Goal: Transaction & Acquisition: Purchase product/service

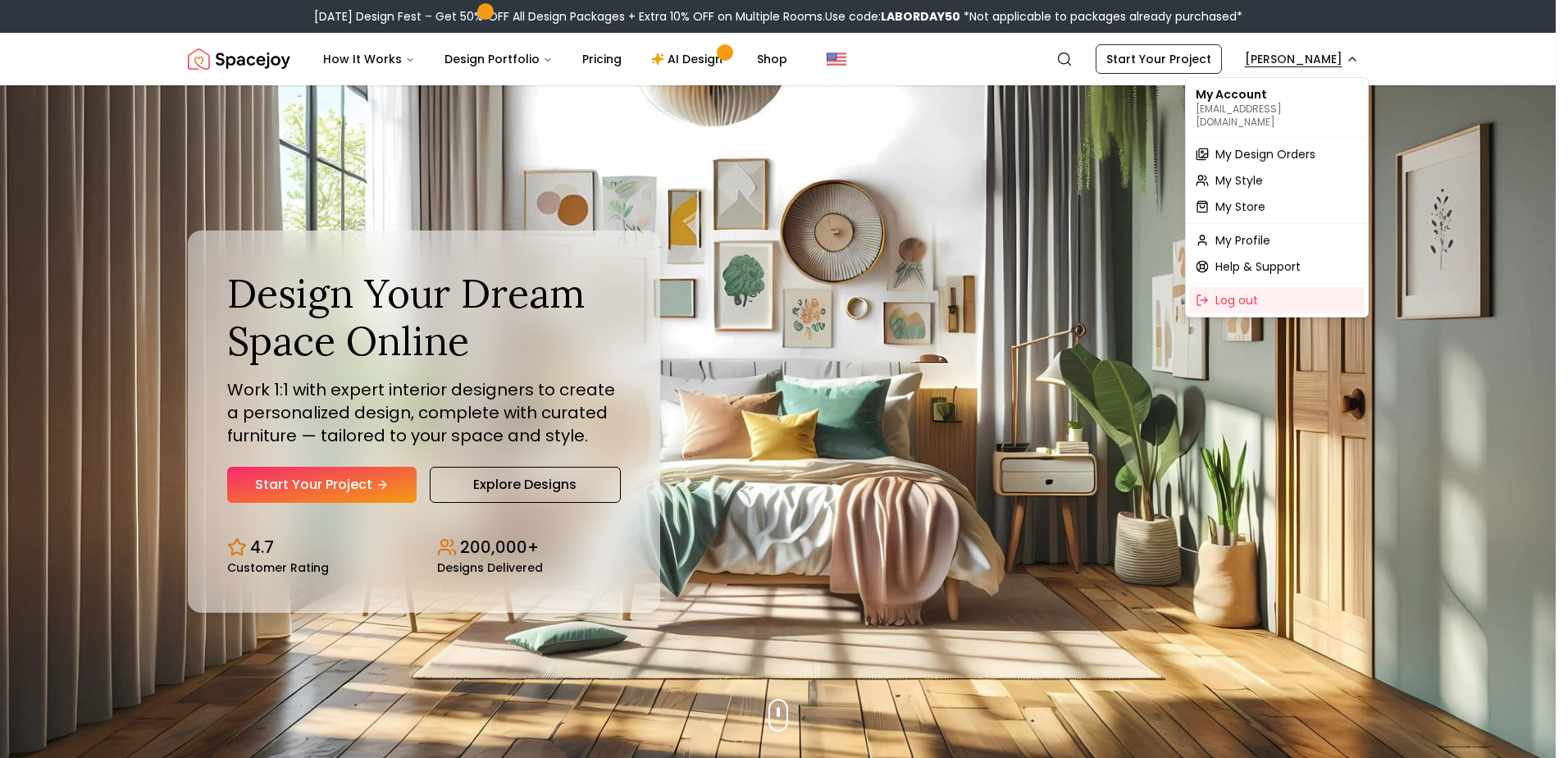
click at [1273, 146] on span "My Design Orders" at bounding box center [1266, 154] width 100 height 16
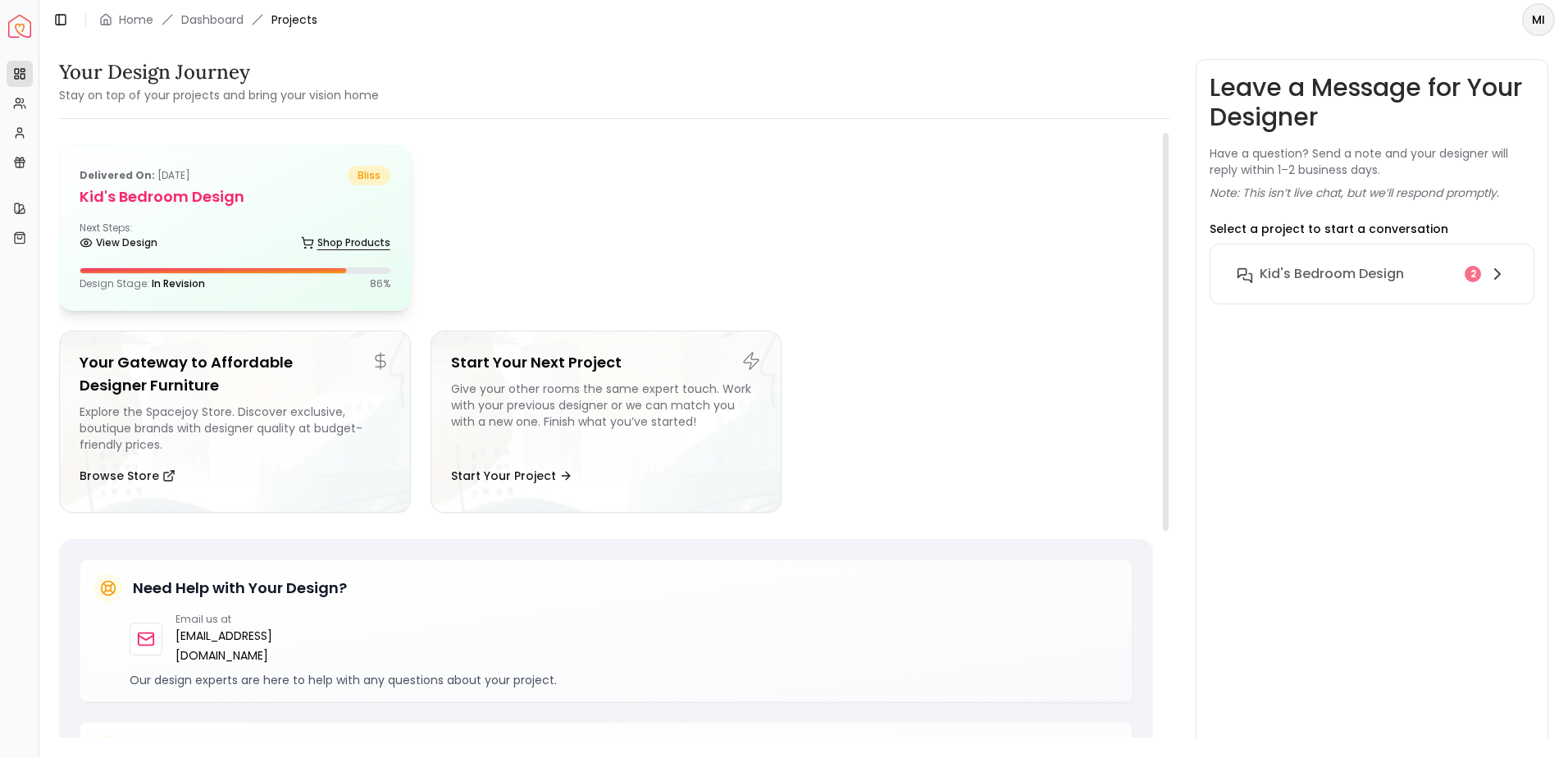
click at [305, 233] on link "Shop Products" at bounding box center [346, 242] width 89 height 23
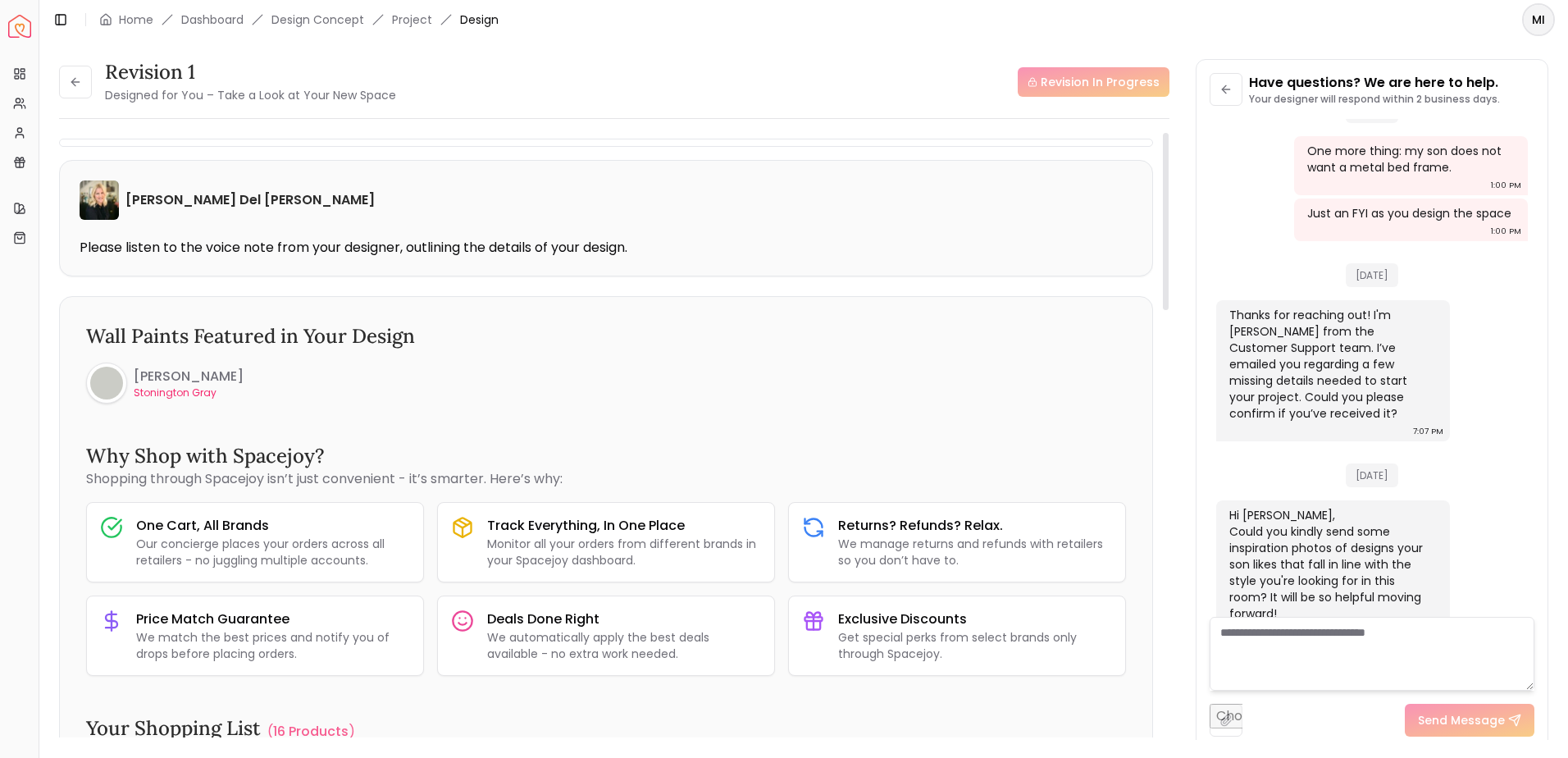
scroll to position [10, 0]
